Goal: Task Accomplishment & Management: Manage account settings

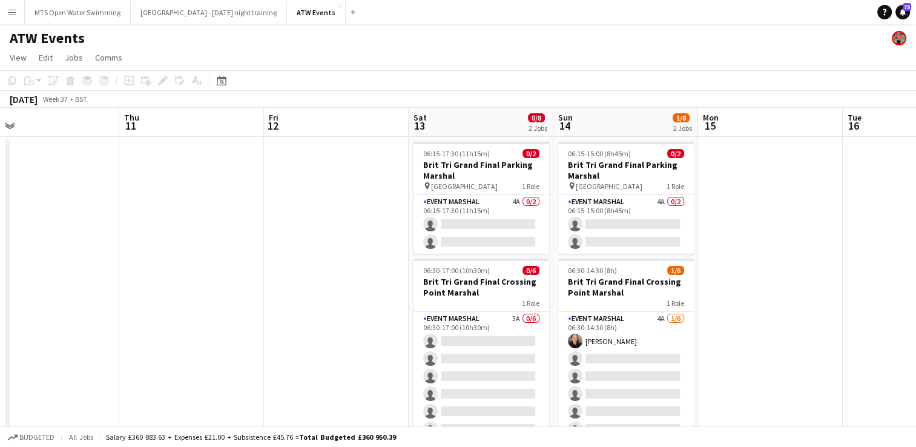
scroll to position [0, 316]
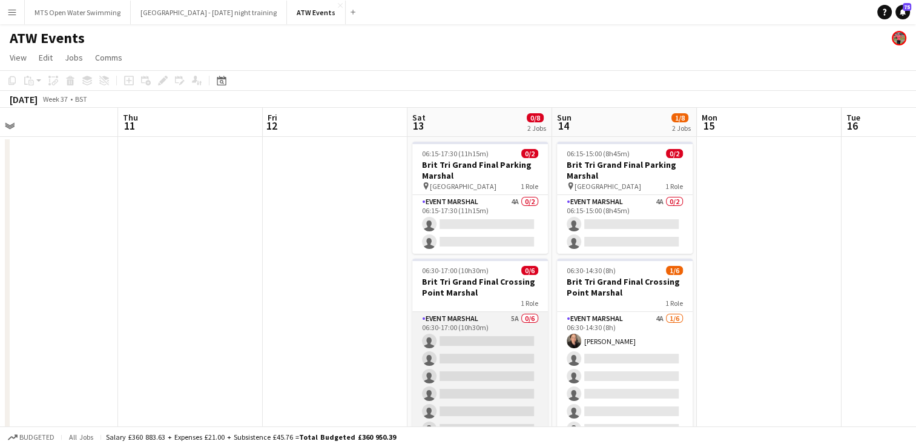
click at [506, 320] on app-card-role "Event Marshal 5A 0/6 06:30-17:00 (10h30m) single-neutral-actions single-neutral…" at bounding box center [480, 376] width 136 height 129
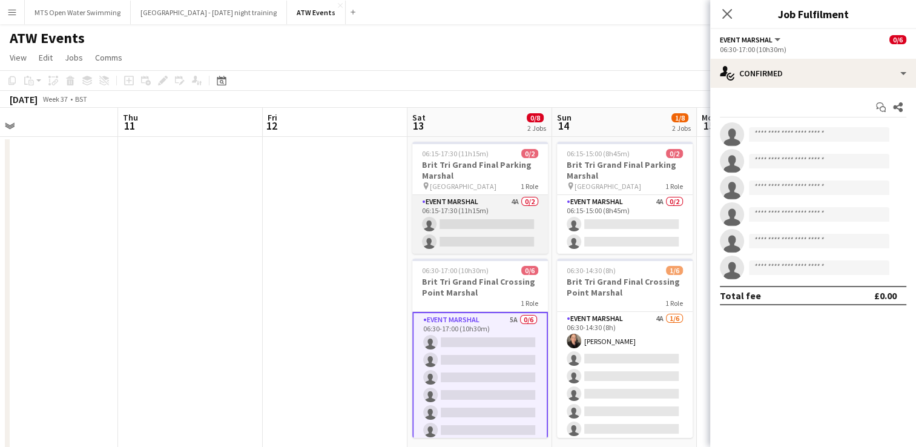
click at [511, 197] on app-card-role "Event Marshal 4A 0/2 06:15-17:30 (11h15m) single-neutral-actions single-neutral…" at bounding box center [480, 224] width 136 height 59
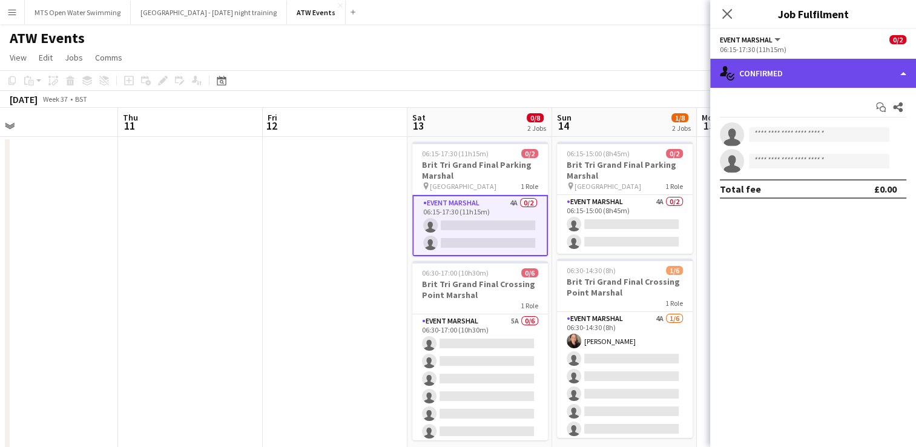
click at [750, 68] on div "single-neutral-actions-check-2 Confirmed" at bounding box center [813, 73] width 206 height 29
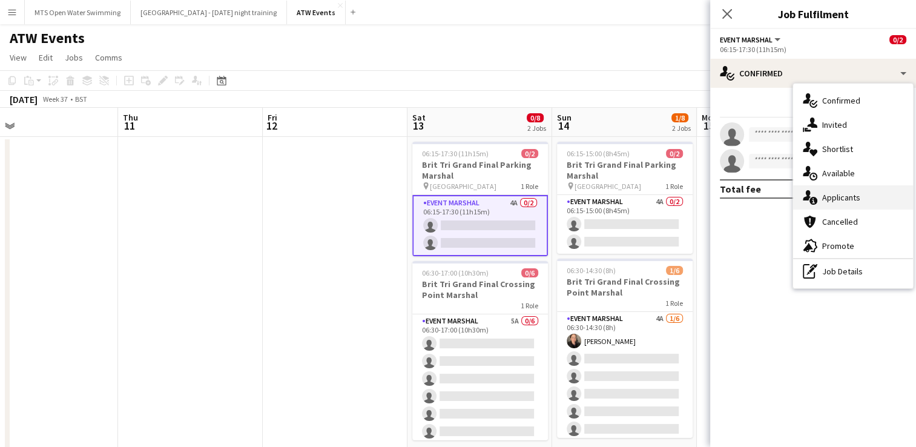
click at [826, 200] on div "single-neutral-actions-information Applicants" at bounding box center [853, 197] width 120 height 24
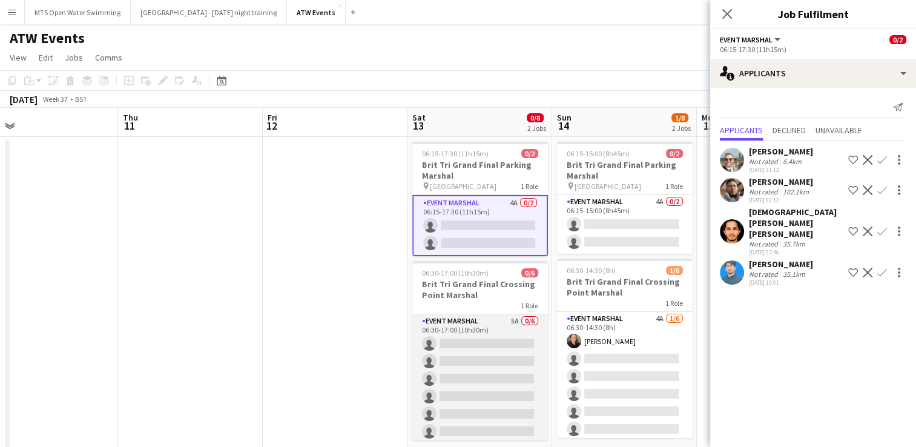
click at [506, 321] on app-card-role "Event Marshal 5A 0/6 06:30-17:00 (10h30m) single-neutral-actions single-neutral…" at bounding box center [480, 378] width 136 height 129
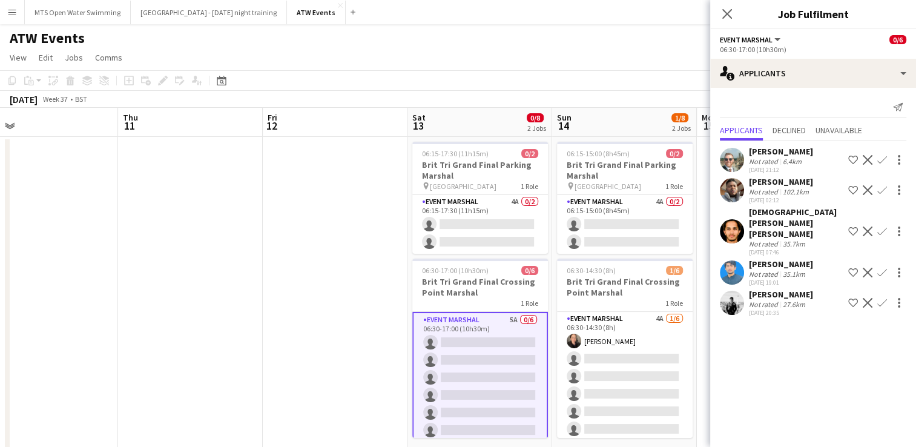
click at [754, 289] on div "[PERSON_NAME]" at bounding box center [781, 294] width 64 height 11
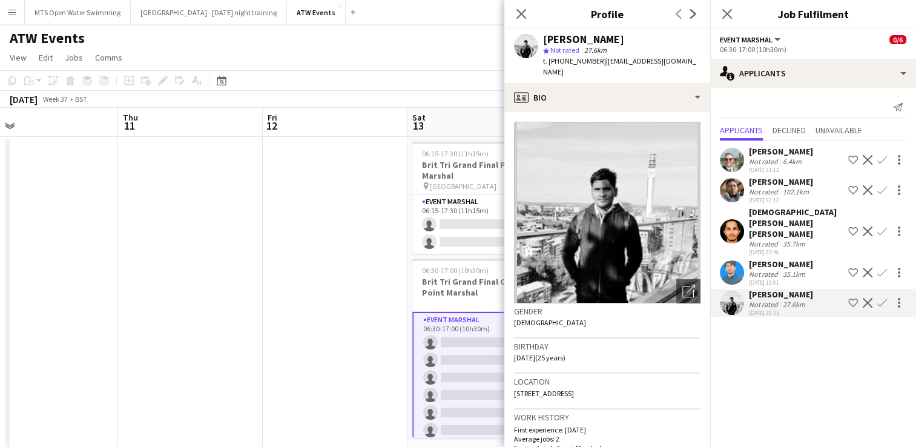
click at [754, 269] on div "Not rated" at bounding box center [764, 273] width 31 height 9
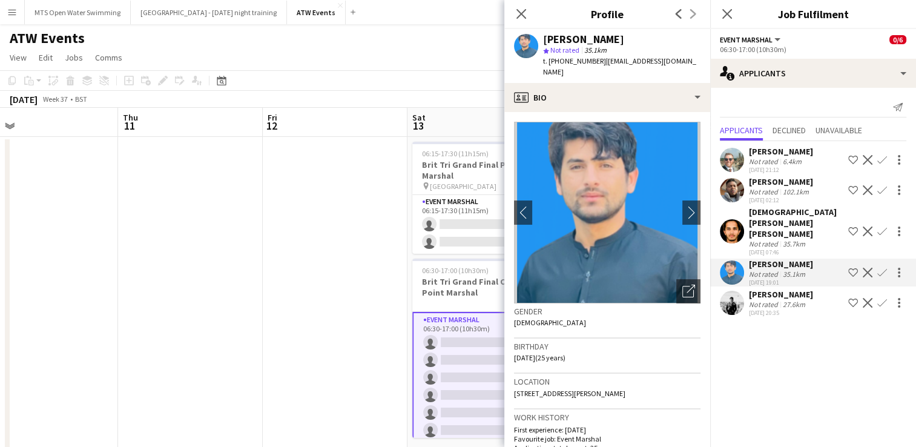
click at [749, 239] on div "Not rated" at bounding box center [764, 243] width 31 height 9
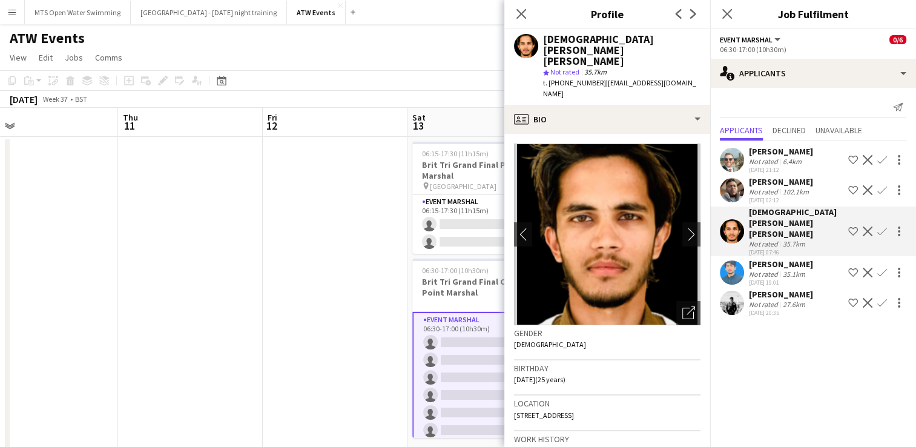
click at [753, 300] on div "Not rated" at bounding box center [764, 304] width 31 height 9
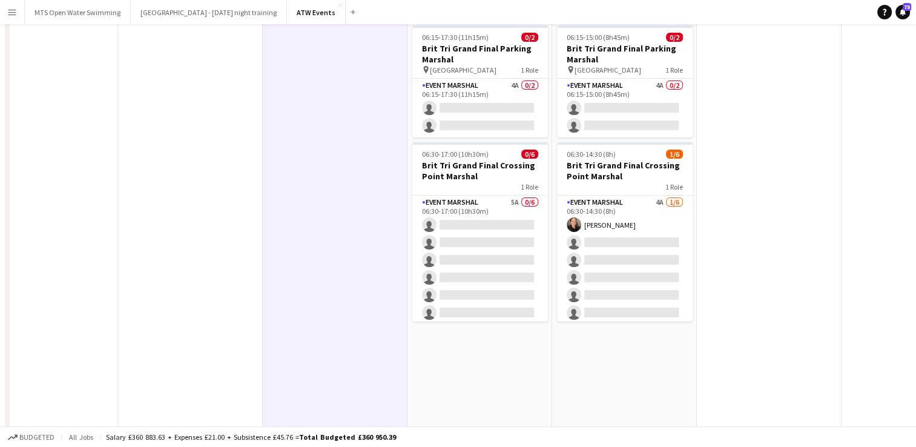
scroll to position [0, 0]
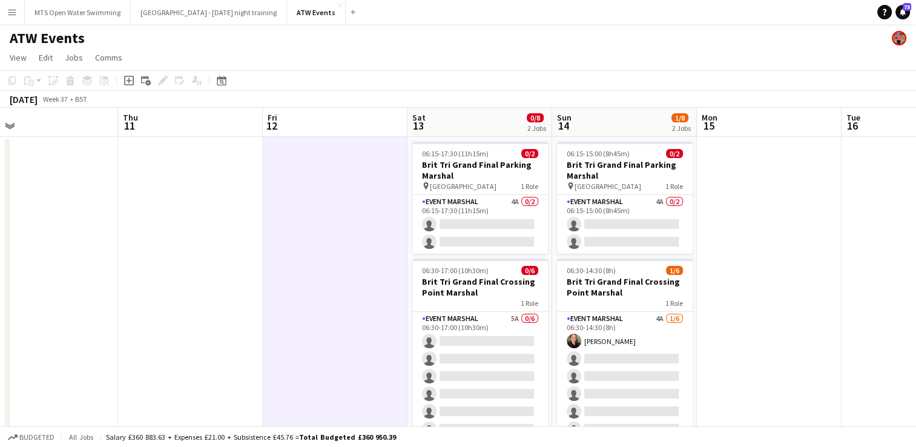
drag, startPoint x: 322, startPoint y: 1, endPoint x: 529, endPoint y: 52, distance: 213.3
click at [529, 52] on app-page-menu "View Day view expanded Day view collapsed Month view Date picker Jump to [DATE]…" at bounding box center [458, 58] width 916 height 23
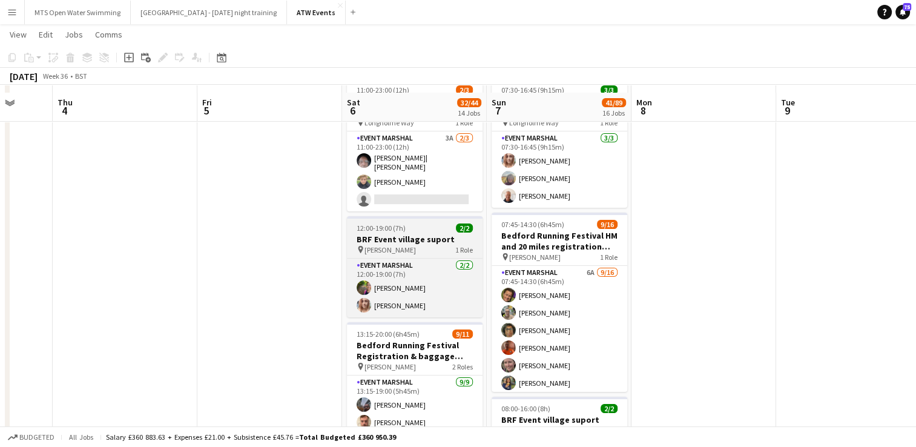
scroll to position [70, 0]
